Goal: Task Accomplishment & Management: Complete application form

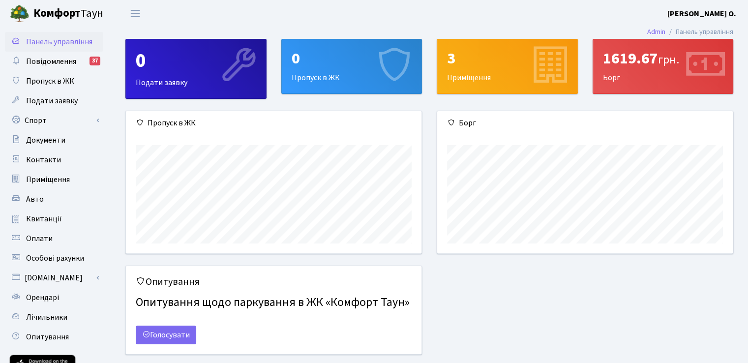
scroll to position [142, 295]
click at [70, 92] on link "Подати заявку" at bounding box center [54, 101] width 98 height 20
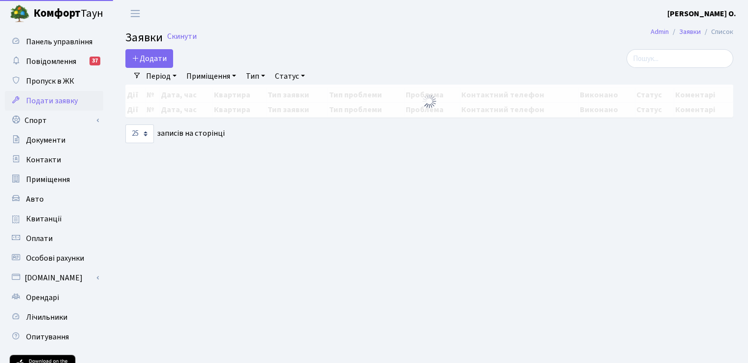
select select "25"
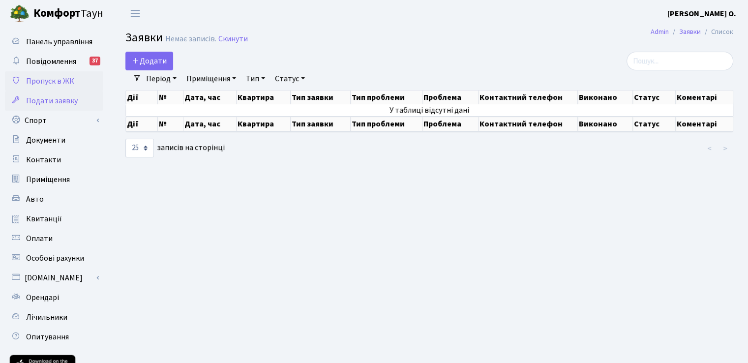
click at [45, 85] on span "Пропуск в ЖК" at bounding box center [50, 81] width 48 height 11
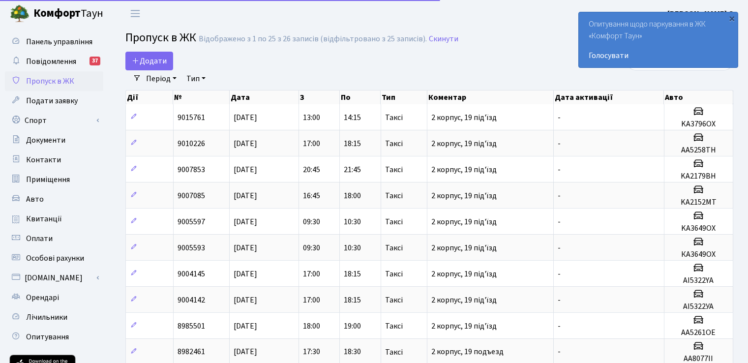
select select "25"
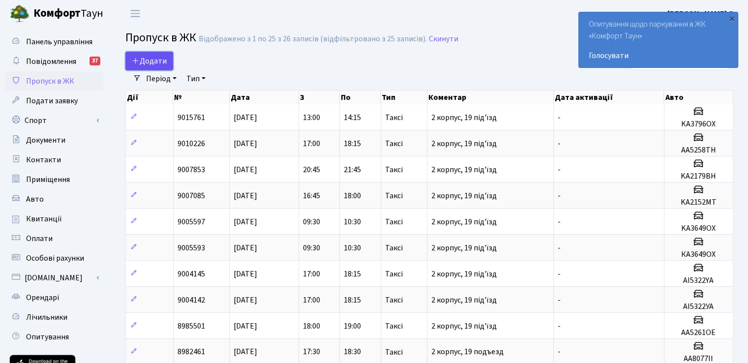
click at [163, 59] on span "Додати" at bounding box center [149, 61] width 35 height 11
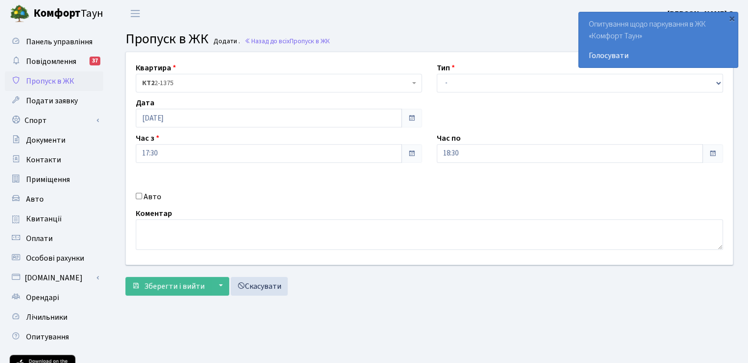
click at [143, 199] on div "Авто" at bounding box center [278, 197] width 301 height 12
click at [138, 194] on input "Авто" at bounding box center [139, 196] width 6 height 6
checkbox input "true"
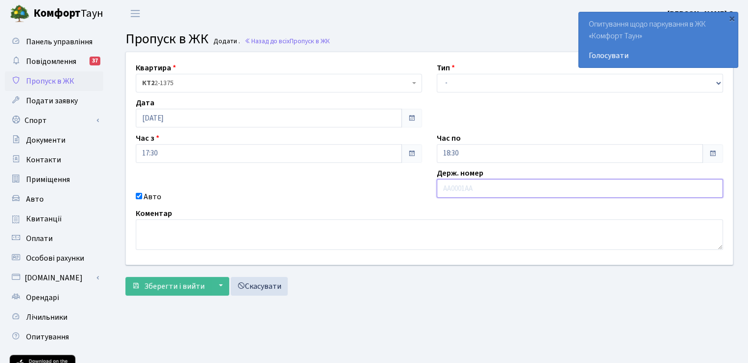
drag, startPoint x: 463, startPoint y: 184, endPoint x: 467, endPoint y: 190, distance: 7.5
click at [463, 184] on input "text" at bounding box center [579, 188] width 286 height 19
paste input "AA7529PC"
type input "AA7529PC"
click at [456, 308] on main "Admin Пропуск в ЖК Додати Пропуск в ЖК Додати . Назад до всіх Пропуск в ЖК Квар…" at bounding box center [429, 222] width 637 height 391
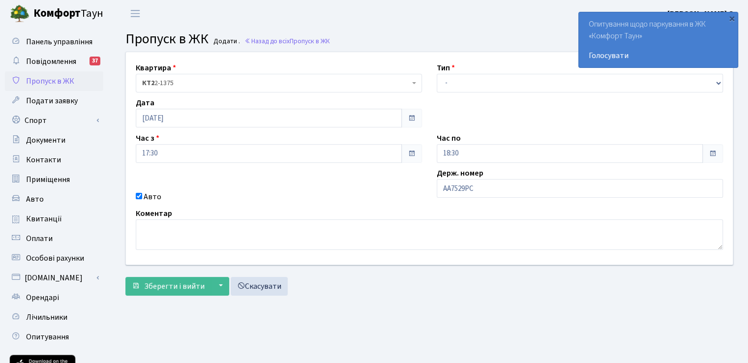
click at [474, 64] on div "Тип - Доставка Таксі Гості Сервіс" at bounding box center [579, 77] width 301 height 30
click at [470, 77] on select "- Доставка Таксі Гості Сервіс" at bounding box center [579, 83] width 286 height 19
select select "2"
click at [436, 74] on select "- Доставка Таксі Гості Сервіс" at bounding box center [579, 83] width 286 height 19
click at [179, 281] on span "Зберегти і вийти" at bounding box center [174, 286] width 60 height 11
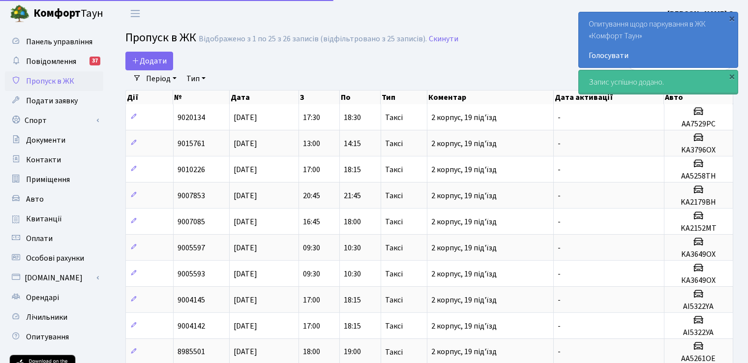
select select "25"
